Goal: Check status: Check status

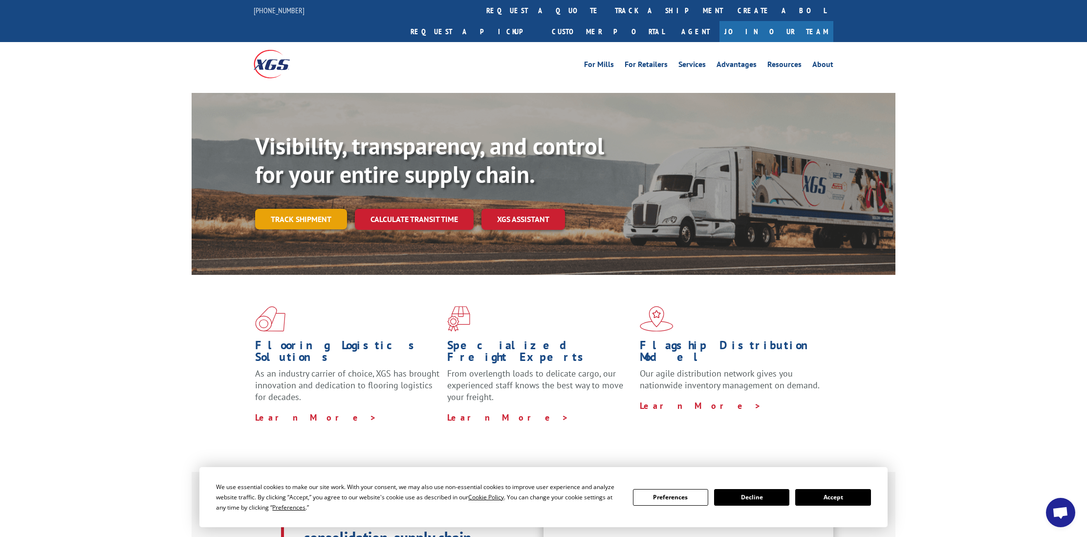
click at [306, 209] on link "Track shipment" at bounding box center [301, 219] width 92 height 21
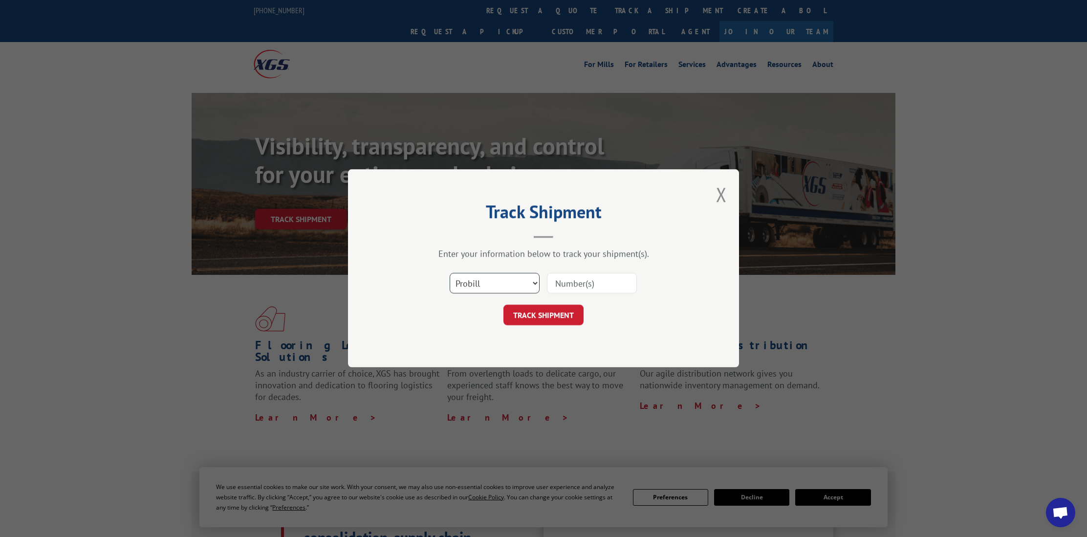
click at [534, 283] on select "Select category... Probill BOL PO" at bounding box center [495, 283] width 90 height 21
select select "bol"
click at [450, 273] on select "Select category... Probill BOL PO" at bounding box center [495, 283] width 90 height 21
click at [564, 285] on input at bounding box center [592, 283] width 90 height 21
type input "610005569"
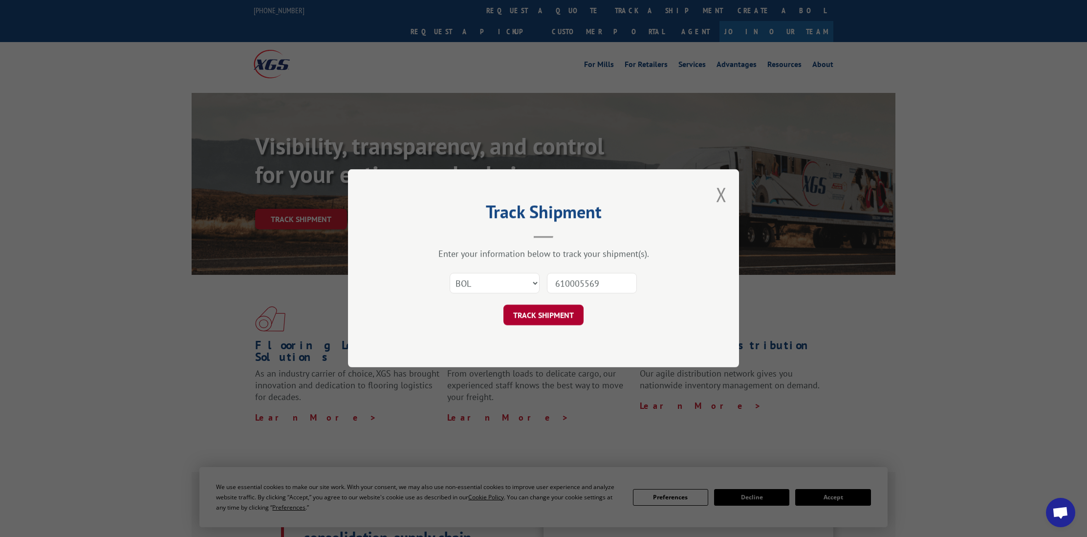
click at [530, 319] on button "TRACK SHIPMENT" at bounding box center [543, 315] width 80 height 21
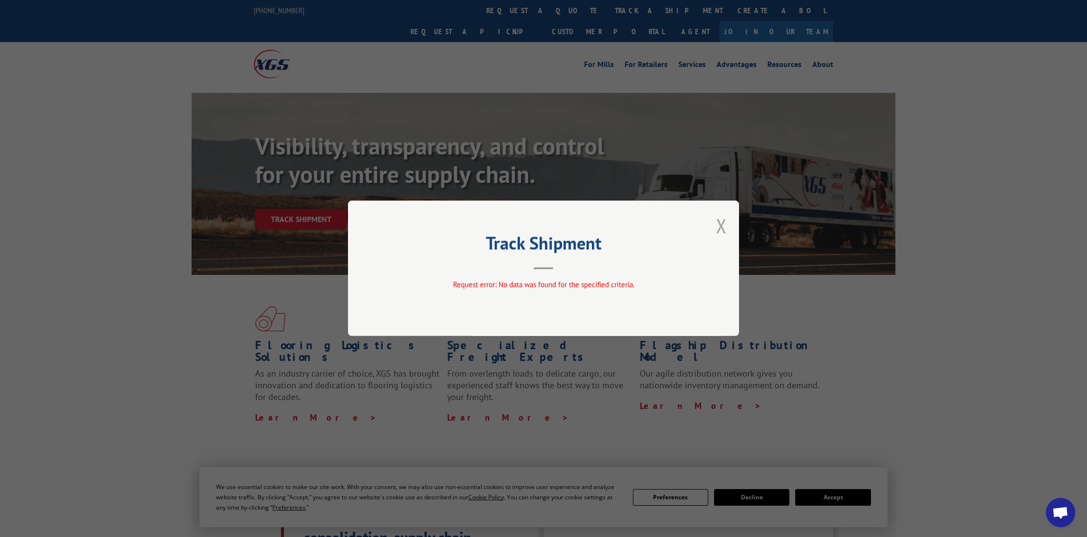
click at [723, 232] on button "Close modal" at bounding box center [721, 226] width 11 height 26
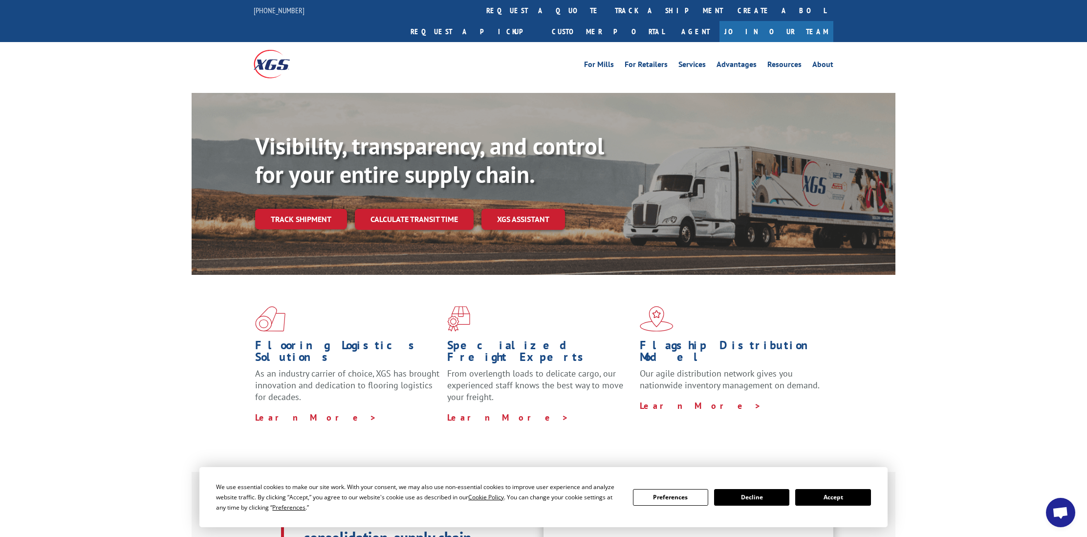
drag, startPoint x: 303, startPoint y: 199, endPoint x: 308, endPoint y: 202, distance: 5.6
click at [304, 209] on link "Track shipment" at bounding box center [301, 219] width 92 height 21
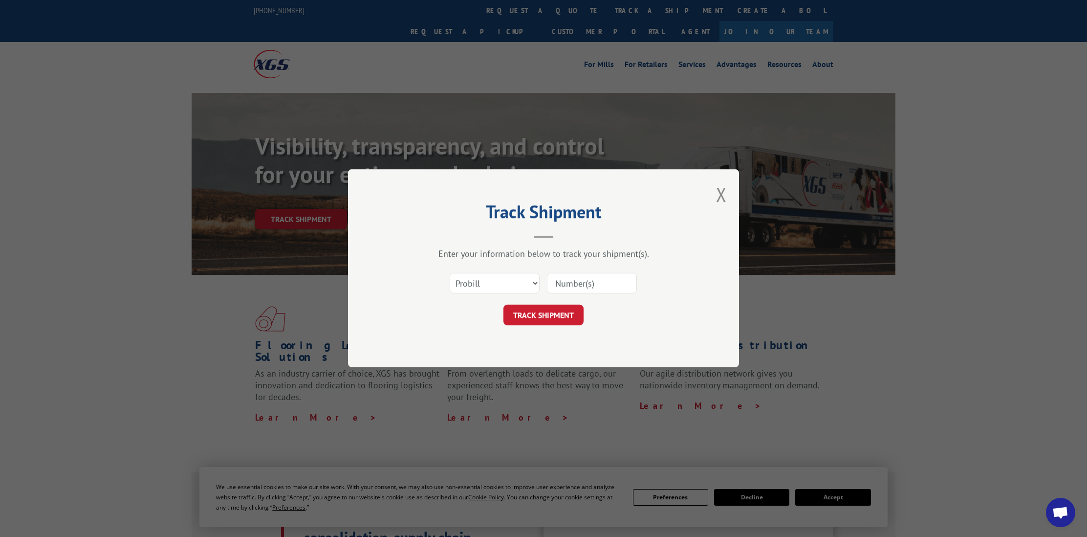
click at [558, 283] on input at bounding box center [592, 283] width 90 height 21
type input "610005569"
click at [552, 318] on button "TRACK SHIPMENT" at bounding box center [543, 315] width 80 height 21
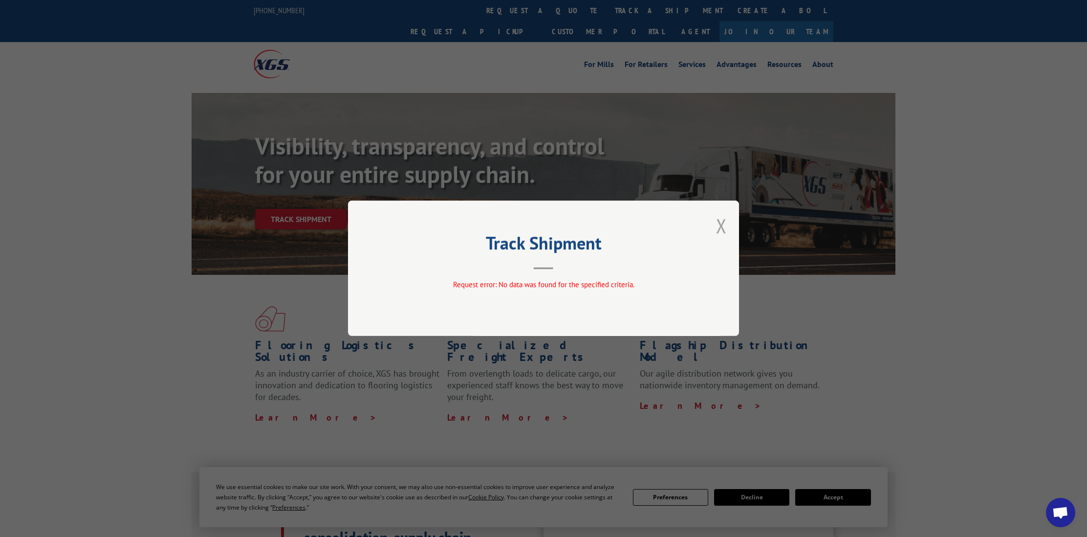
click at [726, 231] on button "Close modal" at bounding box center [721, 226] width 11 height 26
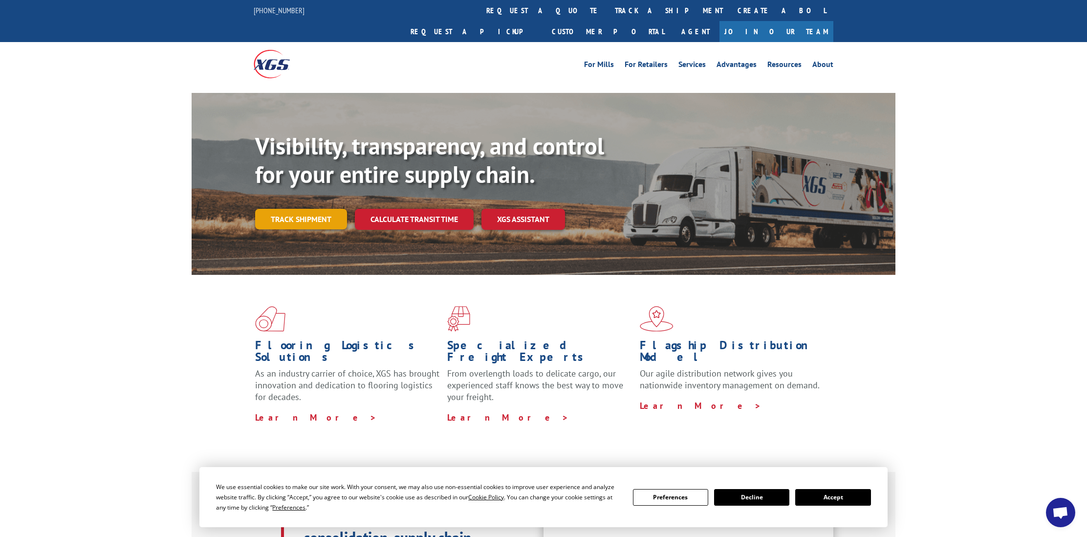
click at [319, 209] on link "Track shipment" at bounding box center [301, 219] width 92 height 21
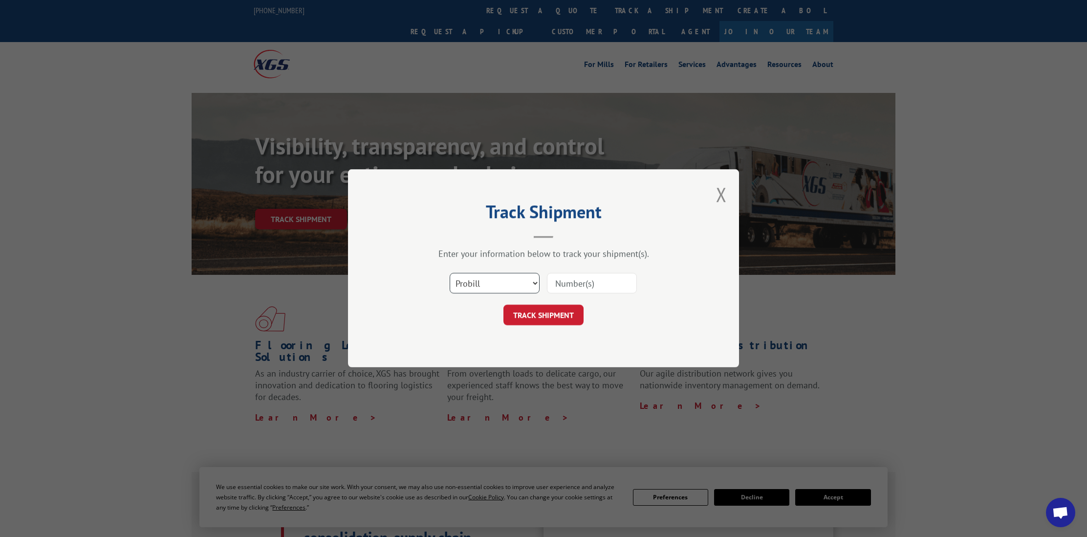
click at [519, 284] on select "Select category... Probill BOL PO" at bounding box center [495, 283] width 90 height 21
select select "po"
click at [450, 273] on select "Select category... Probill BOL PO" at bounding box center [495, 283] width 90 height 21
click at [565, 290] on input at bounding box center [592, 283] width 90 height 21
type input "610005569"
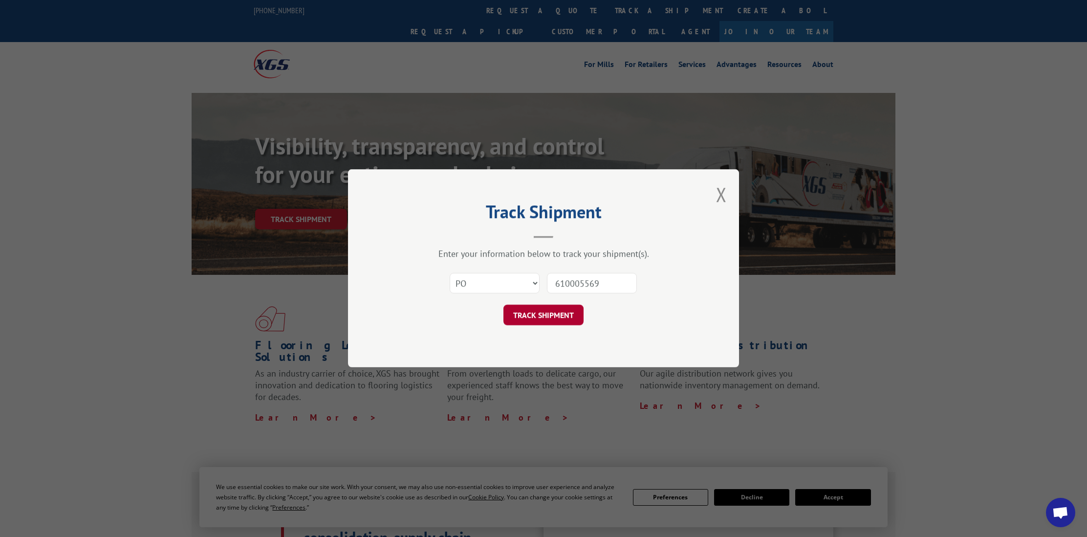
click at [558, 321] on button "TRACK SHIPMENT" at bounding box center [543, 315] width 80 height 21
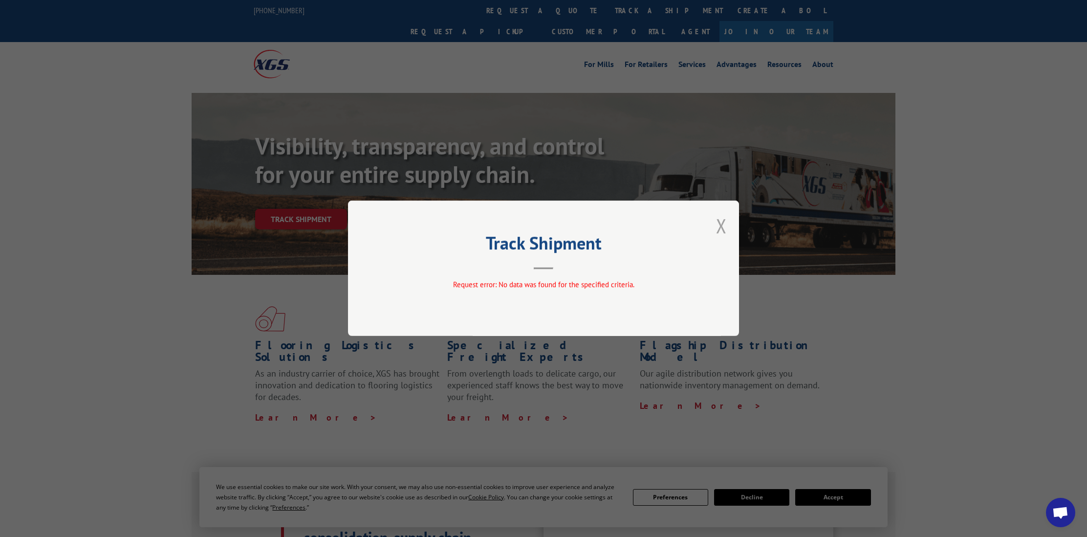
click at [723, 229] on button "Close modal" at bounding box center [721, 226] width 11 height 26
